Goal: Find specific page/section: Find specific page/section

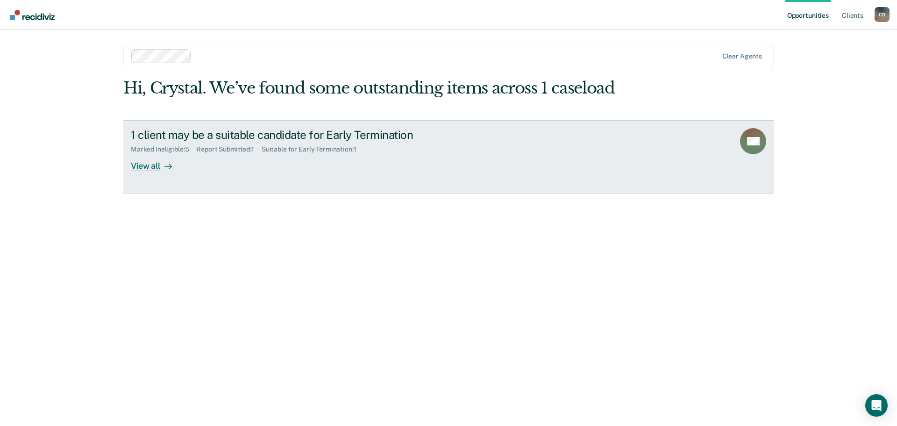
click at [142, 169] on div "View all" at bounding box center [157, 162] width 52 height 18
